Goal: Check status: Check status

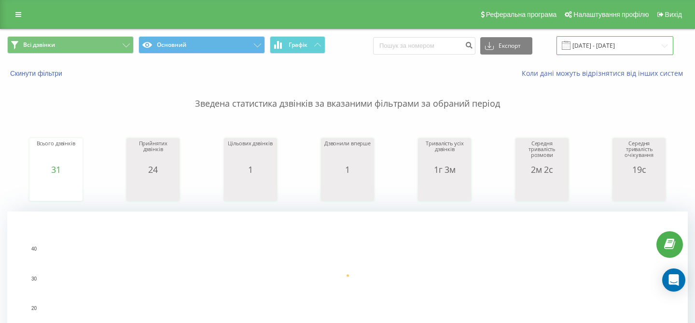
click at [594, 51] on input "[DATE] - [DATE]" at bounding box center [614, 45] width 117 height 19
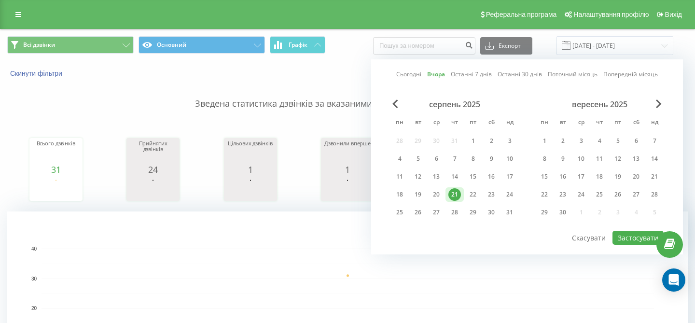
click at [409, 72] on link "Сьогодні" at bounding box center [408, 73] width 25 height 9
click at [630, 236] on button "Застосувати" at bounding box center [637, 238] width 51 height 14
type input "22.08.2025 - 22.08.2025"
